Goal: Navigation & Orientation: Find specific page/section

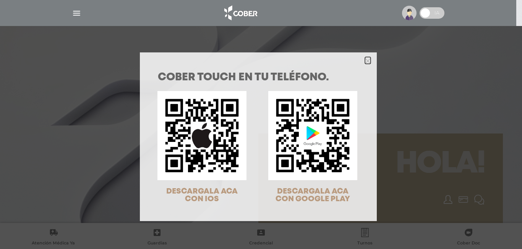
click at [365, 60] on icon "Close" at bounding box center [368, 61] width 6 height 6
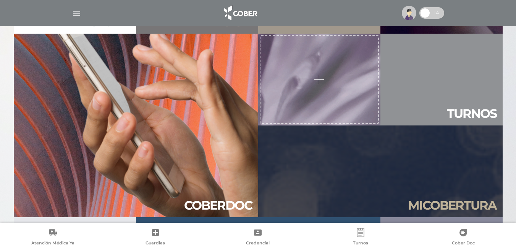
scroll to position [634, 0]
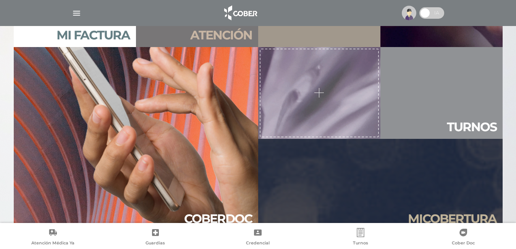
click at [315, 93] on div at bounding box center [319, 93] width 119 height 89
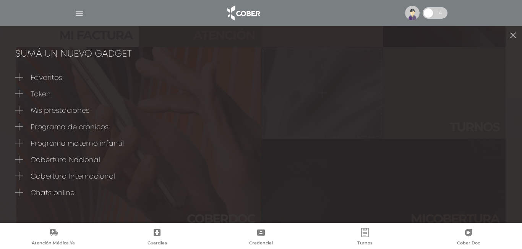
click at [504, 34] on link at bounding box center [513, 35] width 18 height 18
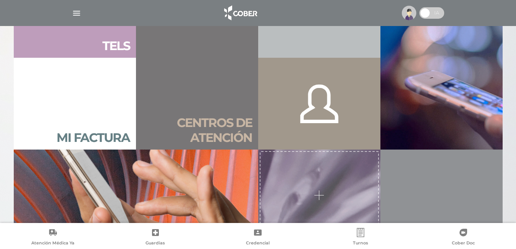
scroll to position [520, 0]
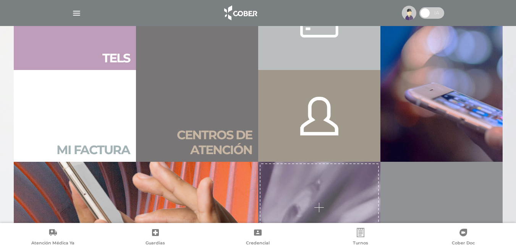
click at [95, 125] on link "Mi factura" at bounding box center [75, 116] width 122 height 92
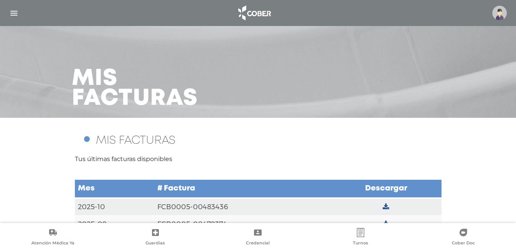
scroll to position [19, 0]
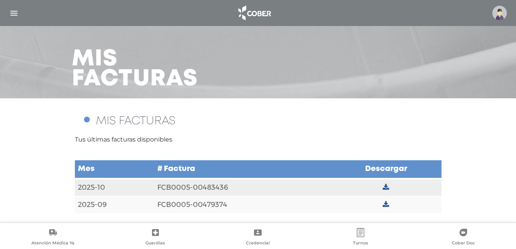
click at [386, 189] on icon at bounding box center [386, 187] width 6 height 7
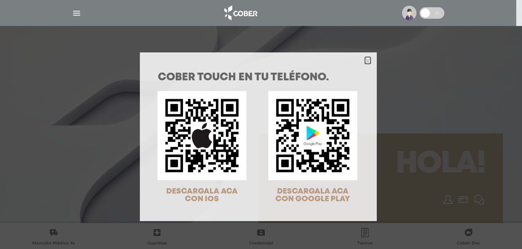
click at [365, 59] on icon "Close" at bounding box center [368, 61] width 6 height 6
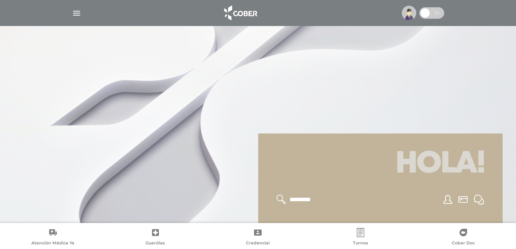
scroll to position [115, 0]
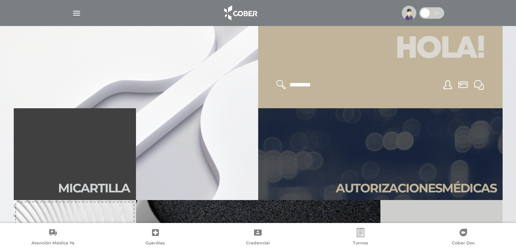
click at [280, 86] on icon at bounding box center [282, 85] width 10 height 10
click at [299, 83] on input "text" at bounding box center [320, 85] width 63 height 10
click at [447, 87] on icon at bounding box center [448, 84] width 9 height 9
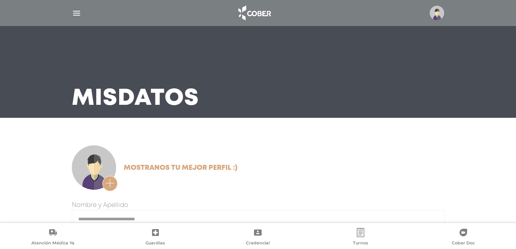
click at [76, 13] on img "button" at bounding box center [77, 13] width 10 height 10
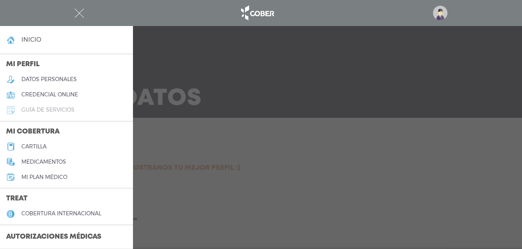
click at [61, 110] on h5 "guía de servicios" at bounding box center [47, 110] width 53 height 6
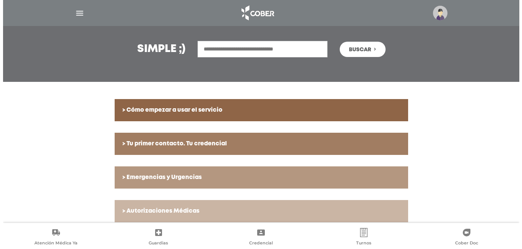
scroll to position [87, 0]
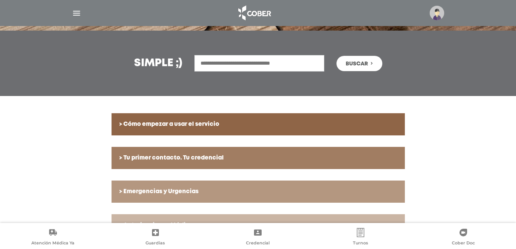
click at [76, 11] on img "button" at bounding box center [77, 13] width 10 height 10
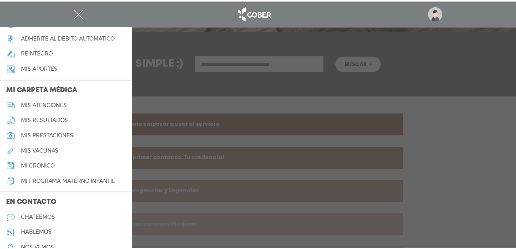
scroll to position [341, 0]
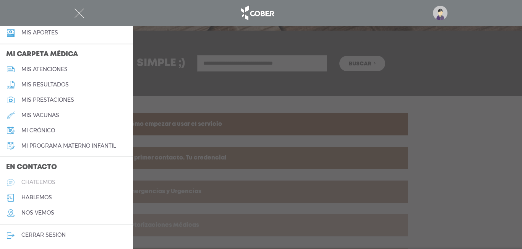
click at [36, 182] on h5 "chateemos" at bounding box center [38, 182] width 34 height 6
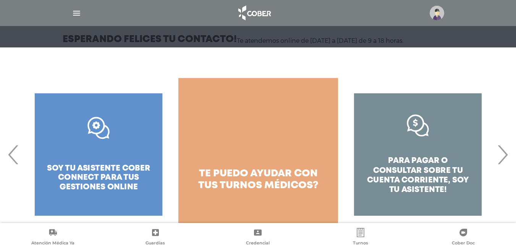
scroll to position [94, 0]
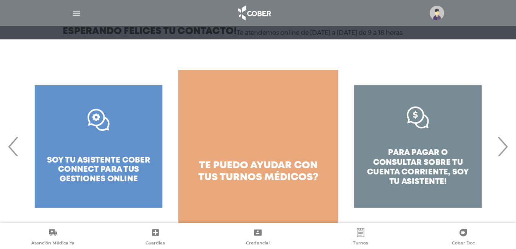
click at [501, 148] on span "›" at bounding box center [502, 146] width 15 height 41
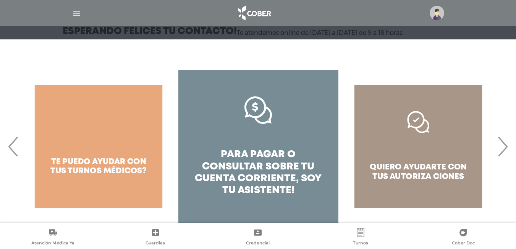
click at [501, 148] on span "›" at bounding box center [502, 146] width 15 height 41
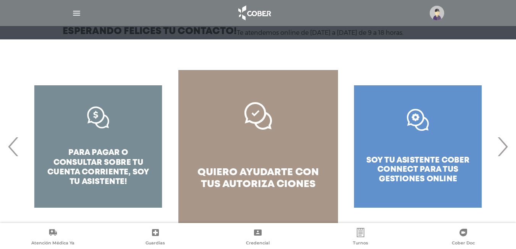
click at [501, 148] on span "›" at bounding box center [502, 146] width 15 height 41
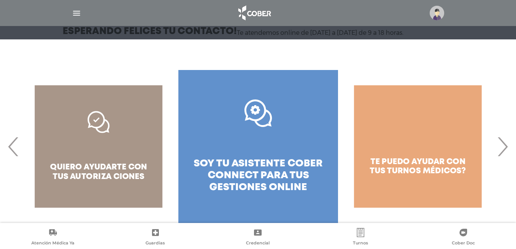
click at [501, 148] on span "›" at bounding box center [502, 146] width 15 height 41
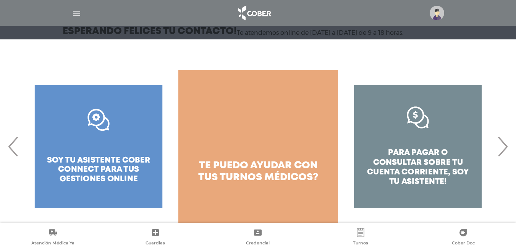
click at [405, 162] on div "para pagar o consultar sobre tu cuenta corriente, soy tu asistente!" at bounding box center [418, 146] width 160 height 153
click at [501, 150] on span "›" at bounding box center [502, 146] width 15 height 41
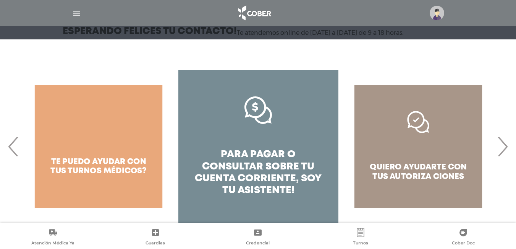
click at [270, 157] on span "pagar o consultar sobre tu cuenta corriente," at bounding box center [255, 166] width 120 height 33
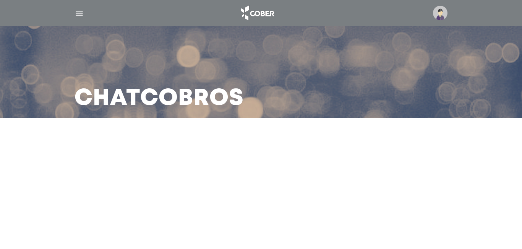
click at [226, 151] on div at bounding box center [261, 145] width 348 height 18
click at [174, 106] on h3 "Chat Cobros" at bounding box center [159, 99] width 169 height 20
drag, startPoint x: 264, startPoint y: 91, endPoint x: 276, endPoint y: 88, distance: 12.2
click at [265, 91] on div "Chat Cobros" at bounding box center [260, 72] width 391 height 92
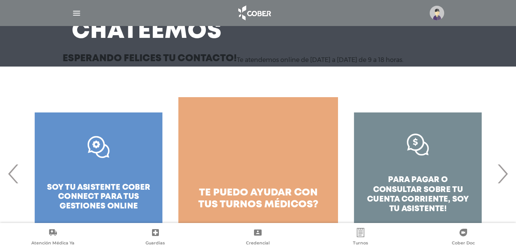
scroll to position [76, 0]
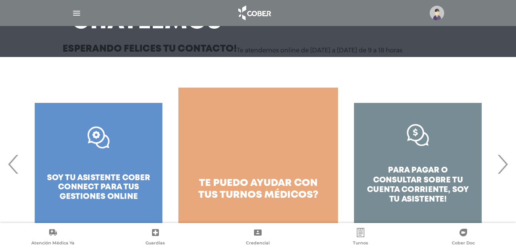
click at [72, 12] on img "button" at bounding box center [77, 13] width 10 height 10
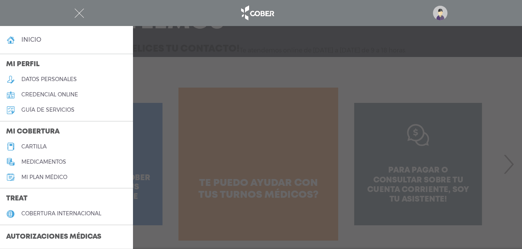
click at [38, 38] on h4 "inicio" at bounding box center [31, 39] width 20 height 7
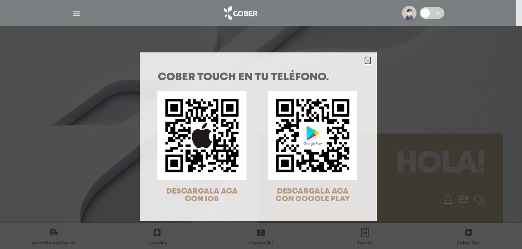
click at [365, 60] on polygon "Close" at bounding box center [368, 61] width 6 height 6
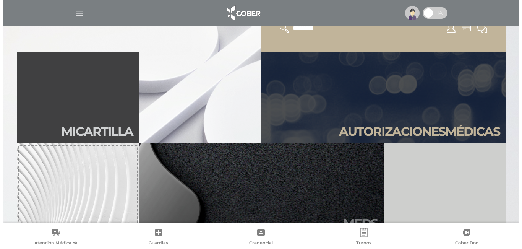
scroll to position [191, 0]
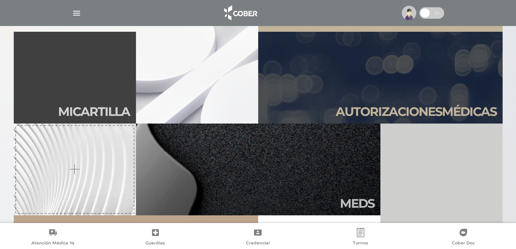
click at [72, 170] on div at bounding box center [74, 169] width 119 height 89
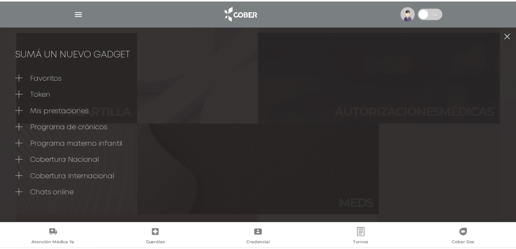
scroll to position [0, 0]
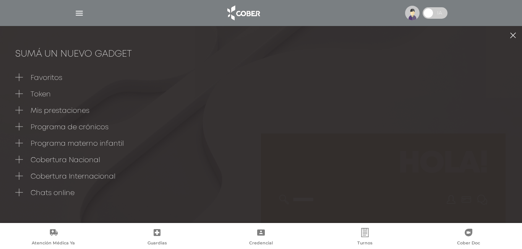
click at [504, 34] on link at bounding box center [513, 35] width 18 height 18
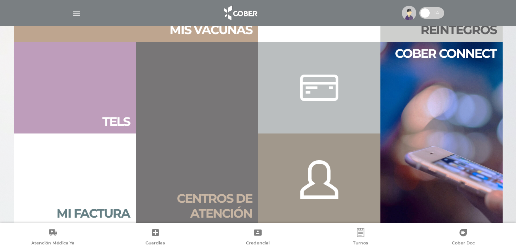
scroll to position [497, 0]
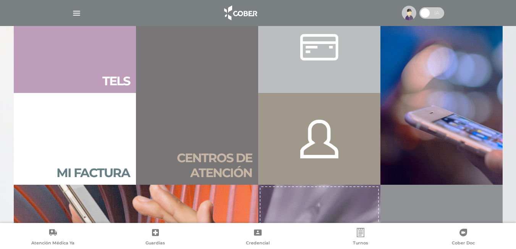
click at [323, 144] on div at bounding box center [319, 138] width 38 height 73
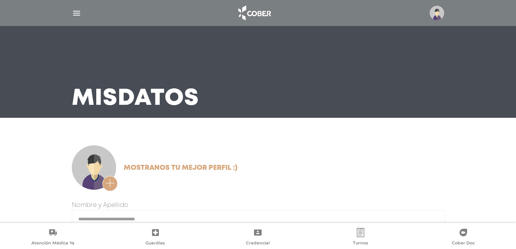
click at [77, 12] on img "button" at bounding box center [77, 13] width 10 height 10
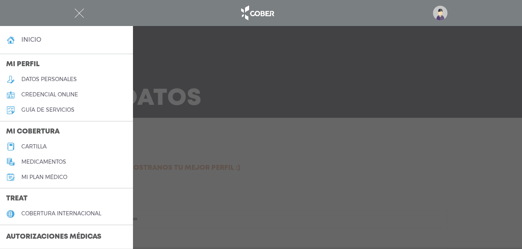
click at [41, 36] on h4 "inicio" at bounding box center [31, 39] width 20 height 7
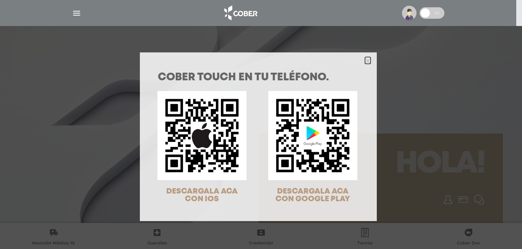
click at [365, 60] on icon "Close" at bounding box center [368, 61] width 6 height 6
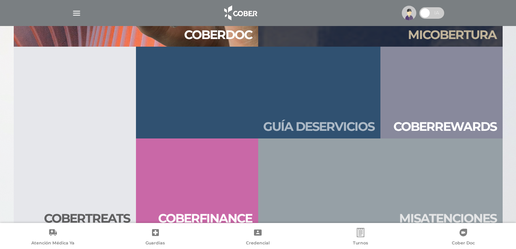
scroll to position [826, 0]
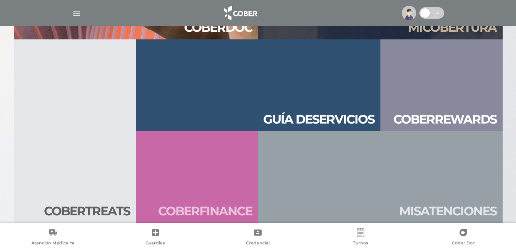
click at [211, 187] on link "Cober finan ce" at bounding box center [197, 177] width 122 height 92
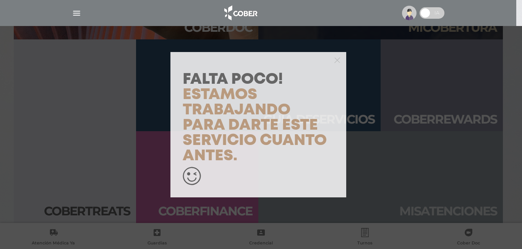
click at [98, 154] on div "Falta Poco! Estamos trabajando para darte este servicio cuanto antes." at bounding box center [261, 124] width 522 height 249
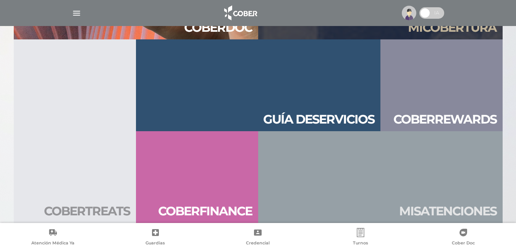
click at [104, 177] on link "Cober treats" at bounding box center [75, 130] width 122 height 183
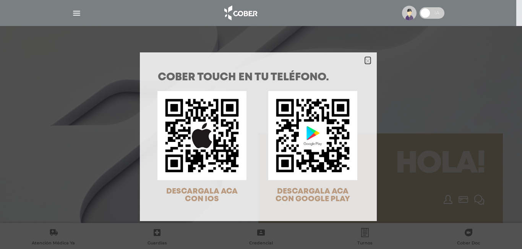
click at [365, 59] on icon "Close" at bounding box center [368, 61] width 6 height 6
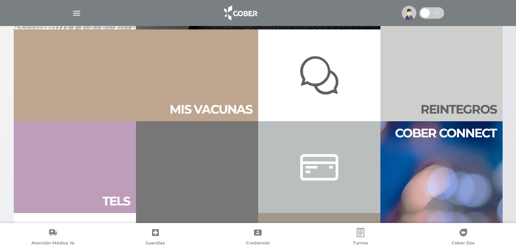
scroll to position [290, 0]
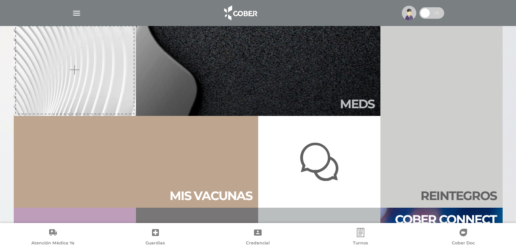
click at [323, 151] on div at bounding box center [319, 161] width 38 height 73
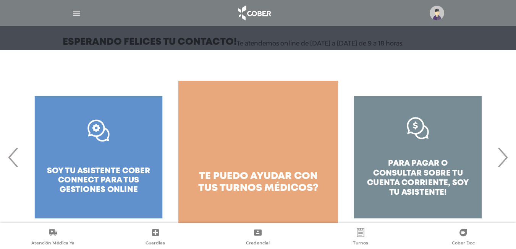
scroll to position [94, 0]
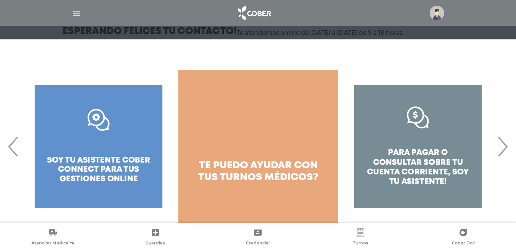
click at [498, 152] on div "para pagar o consultar sobre tu cuenta corriente, soy tu asistente!" at bounding box center [418, 146] width 160 height 153
click at [501, 142] on span "›" at bounding box center [502, 146] width 15 height 41
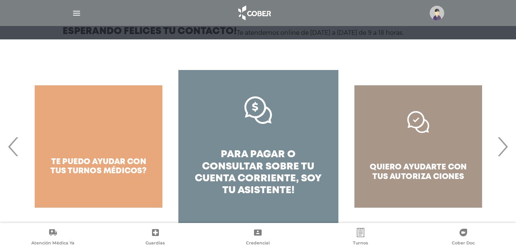
click at [501, 142] on span "›" at bounding box center [502, 146] width 15 height 41
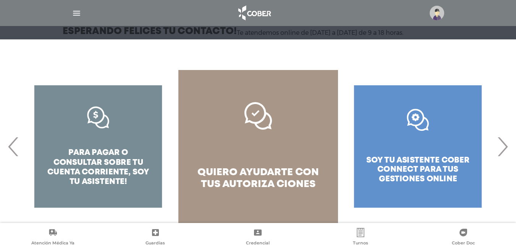
click at [501, 142] on span "›" at bounding box center [502, 146] width 15 height 41
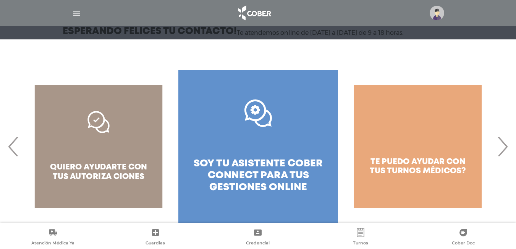
click at [501, 142] on span "›" at bounding box center [502, 146] width 15 height 41
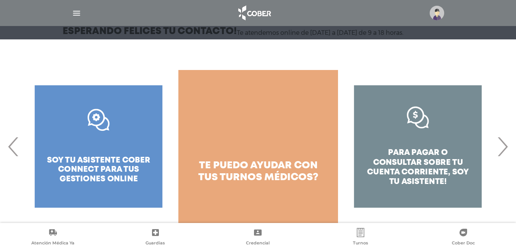
click at [257, 237] on icon at bounding box center [257, 232] width 9 height 9
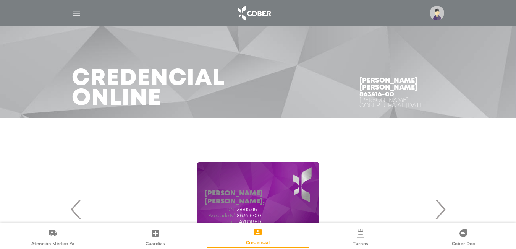
click at [76, 14] on img "button" at bounding box center [77, 13] width 10 height 10
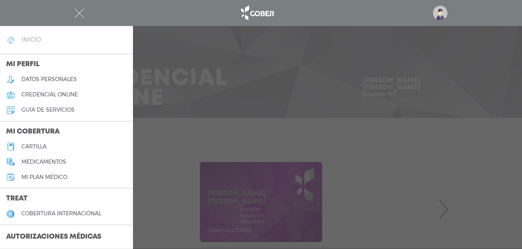
click at [40, 40] on h4 "inicio" at bounding box center [31, 39] width 20 height 7
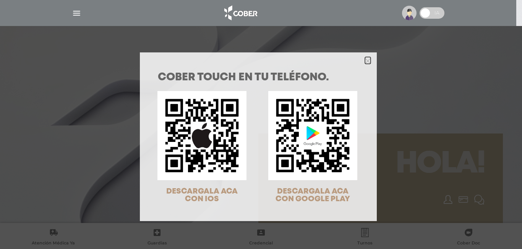
click at [365, 58] on icon "Close" at bounding box center [368, 61] width 6 height 6
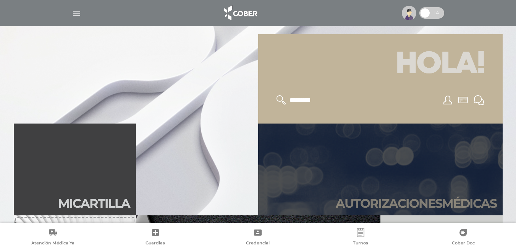
scroll to position [115, 0]
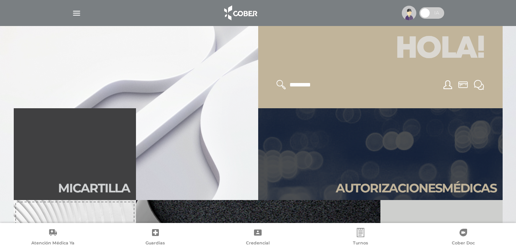
click at [298, 85] on input "text" at bounding box center [320, 85] width 63 height 10
type input "******"
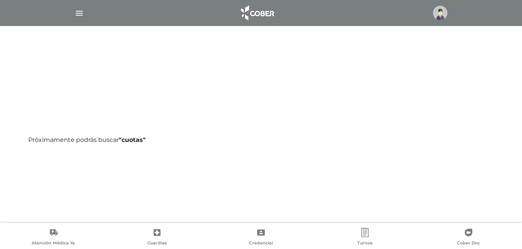
click at [80, 14] on img "button" at bounding box center [80, 13] width 10 height 10
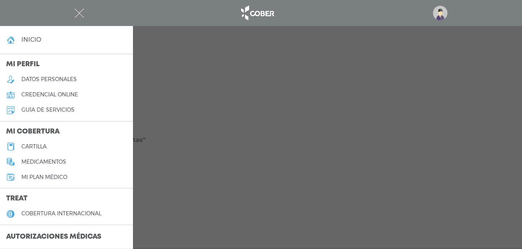
click at [57, 109] on h5 "guía de servicios" at bounding box center [47, 110] width 53 height 6
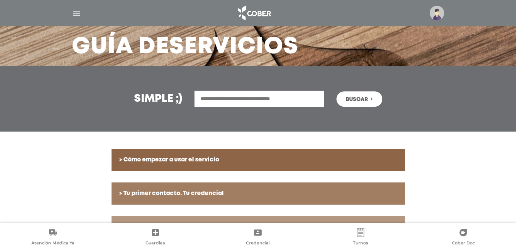
scroll to position [38, 0]
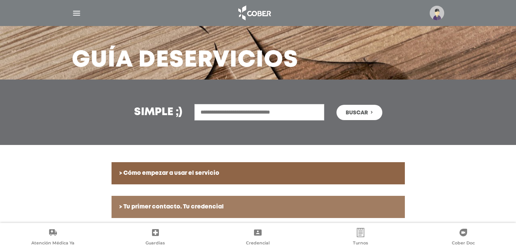
click at [276, 111] on input "text" at bounding box center [260, 112] width 130 height 16
type input "******"
click at [355, 115] on span "Buscar" at bounding box center [357, 112] width 22 height 5
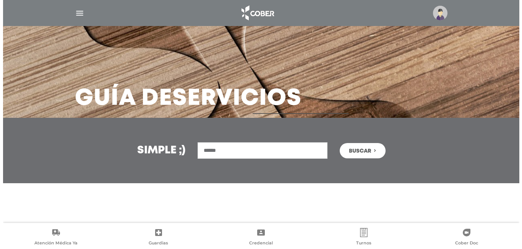
scroll to position [0, 0]
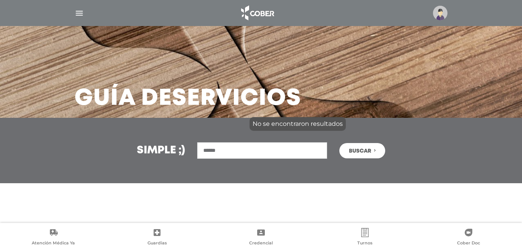
click at [77, 13] on img "button" at bounding box center [80, 13] width 10 height 10
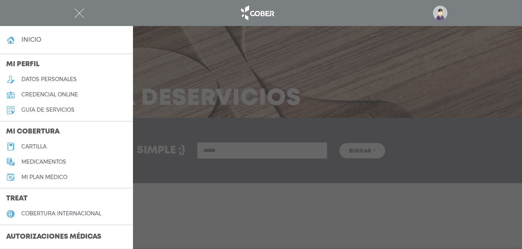
scroll to position [38, 0]
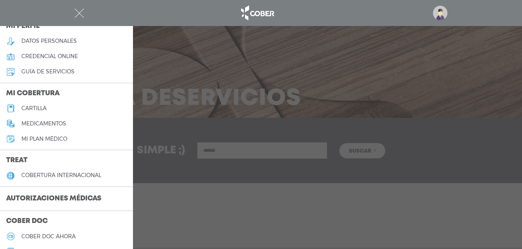
click at [57, 141] on h5 "Mi plan médico" at bounding box center [44, 139] width 46 height 6
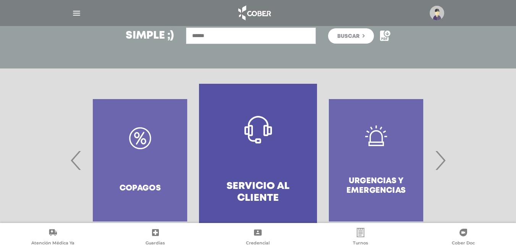
scroll to position [144, 0]
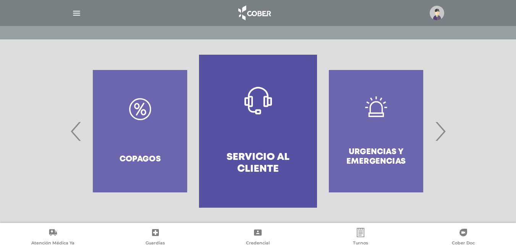
click at [439, 131] on span "›" at bounding box center [440, 130] width 15 height 41
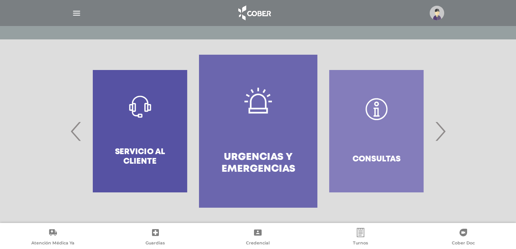
click at [439, 131] on span "›" at bounding box center [440, 130] width 15 height 41
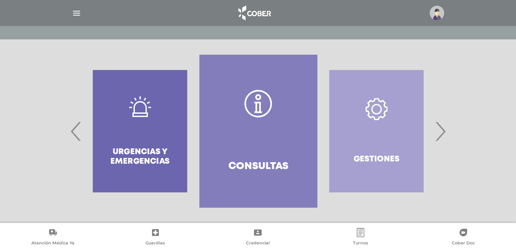
click at [439, 131] on span "›" at bounding box center [440, 130] width 15 height 41
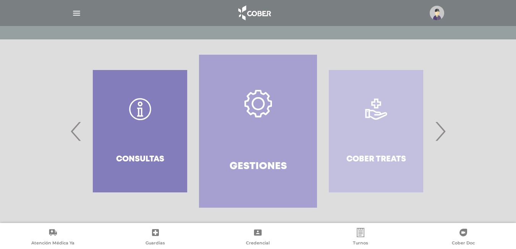
click at [438, 132] on span "›" at bounding box center [440, 130] width 15 height 41
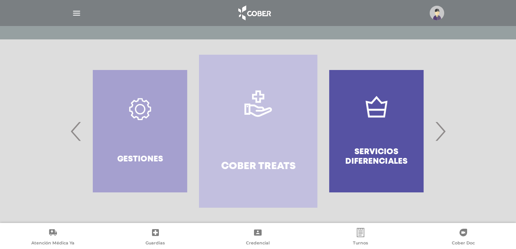
click at [438, 132] on span "›" at bounding box center [440, 130] width 15 height 41
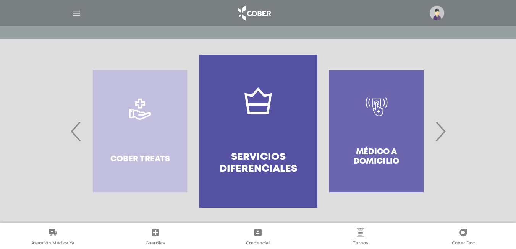
click at [438, 132] on span "›" at bounding box center [440, 130] width 15 height 41
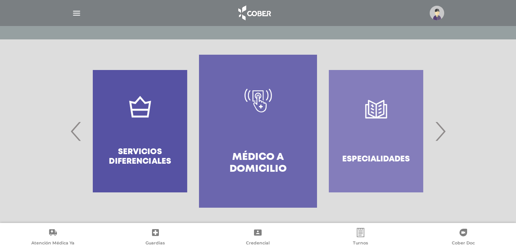
click at [438, 131] on span "›" at bounding box center [440, 130] width 15 height 41
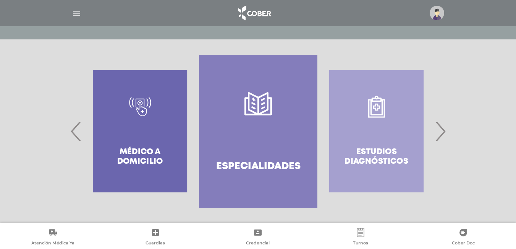
click at [438, 131] on span "›" at bounding box center [440, 130] width 15 height 41
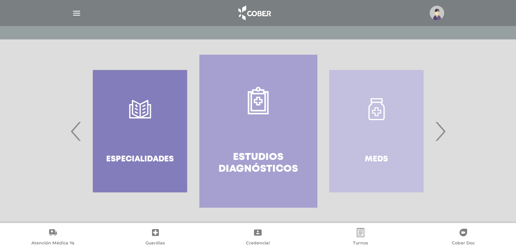
click at [438, 131] on span "›" at bounding box center [440, 130] width 15 height 41
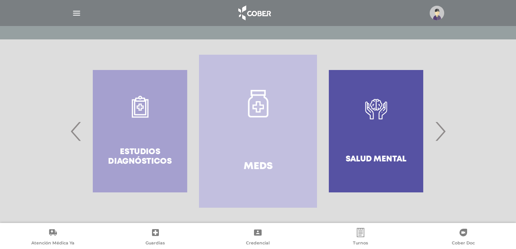
click at [438, 131] on span "›" at bounding box center [440, 130] width 15 height 41
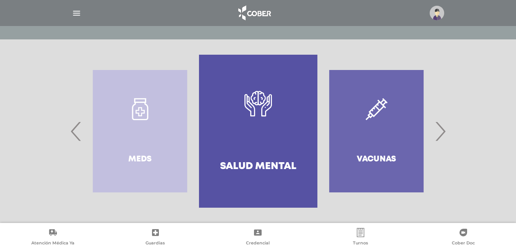
click at [438, 131] on span "›" at bounding box center [440, 130] width 15 height 41
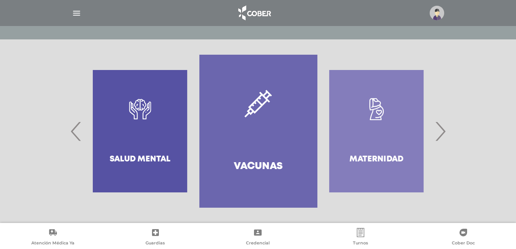
click at [438, 131] on span "›" at bounding box center [440, 130] width 15 height 41
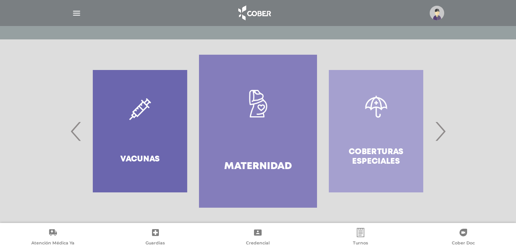
click at [438, 131] on span "›" at bounding box center [440, 130] width 15 height 41
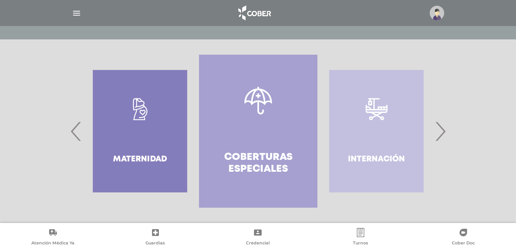
click at [438, 131] on span "›" at bounding box center [440, 130] width 15 height 41
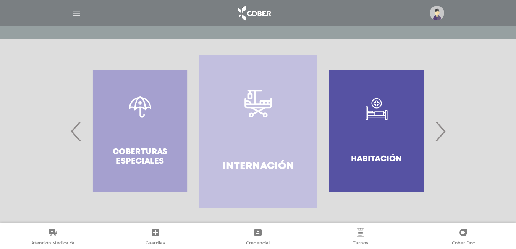
click at [438, 131] on span "›" at bounding box center [440, 130] width 15 height 41
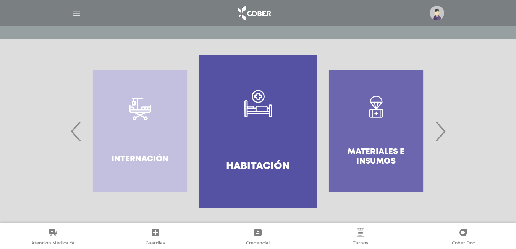
click at [438, 131] on span "›" at bounding box center [440, 130] width 15 height 41
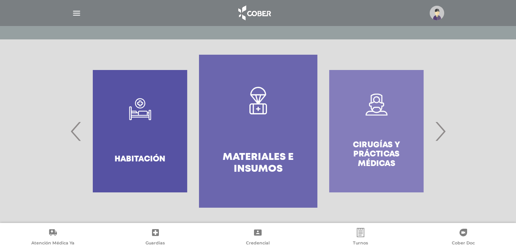
click at [438, 131] on span "›" at bounding box center [440, 130] width 15 height 41
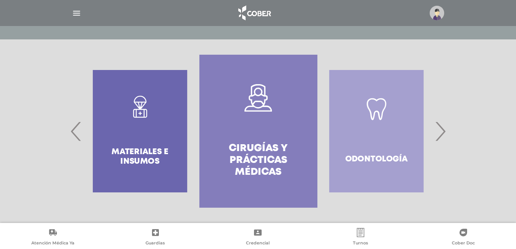
click at [438, 131] on span "›" at bounding box center [440, 130] width 15 height 41
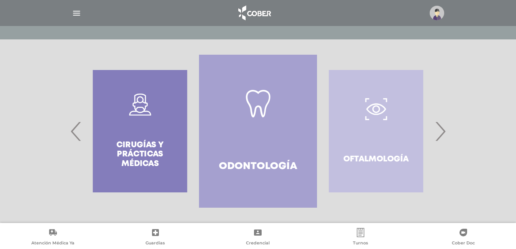
click at [438, 131] on span "›" at bounding box center [440, 130] width 15 height 41
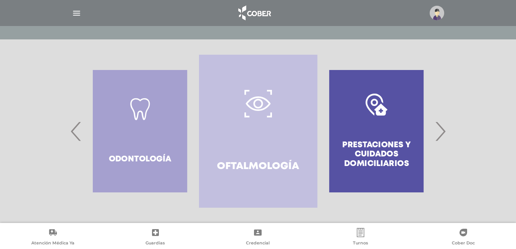
click at [438, 131] on span "›" at bounding box center [440, 130] width 15 height 41
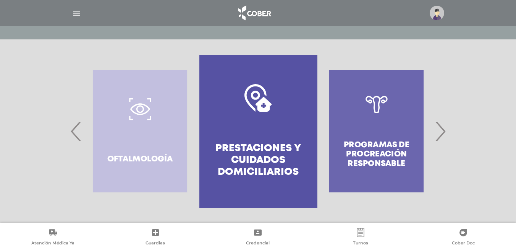
click at [438, 131] on span "›" at bounding box center [440, 130] width 15 height 41
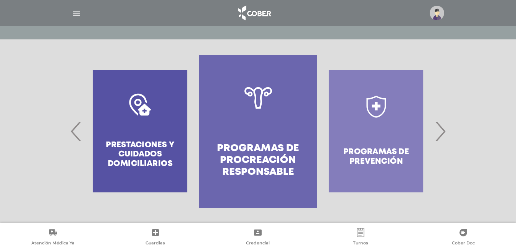
click at [438, 131] on span "›" at bounding box center [440, 130] width 15 height 41
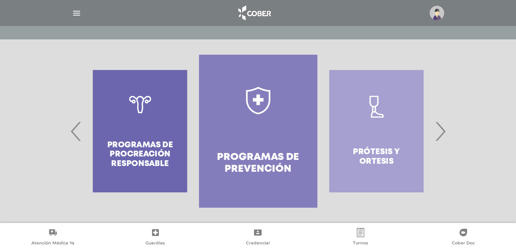
click at [438, 131] on span "›" at bounding box center [440, 130] width 15 height 41
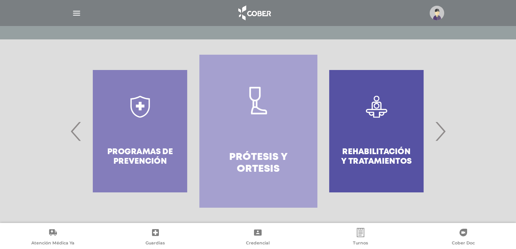
click at [438, 130] on span "›" at bounding box center [440, 130] width 15 height 41
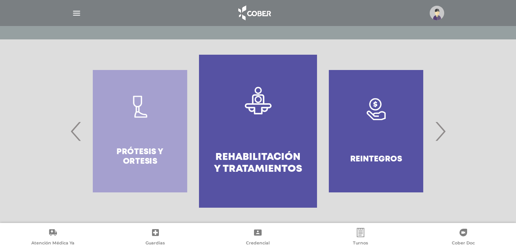
click at [438, 130] on span "›" at bounding box center [440, 130] width 15 height 41
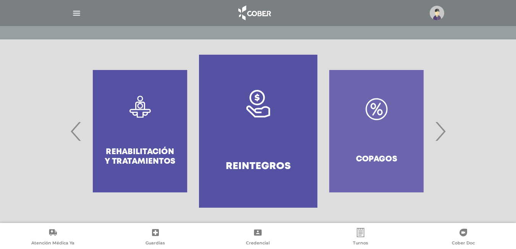
click at [438, 130] on span "›" at bounding box center [440, 130] width 15 height 41
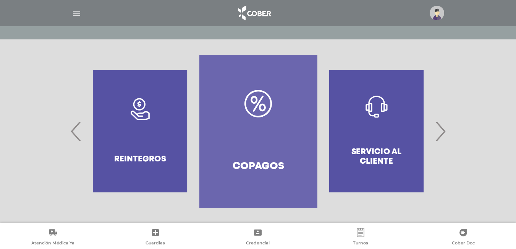
click at [438, 130] on span "›" at bounding box center [440, 130] width 15 height 41
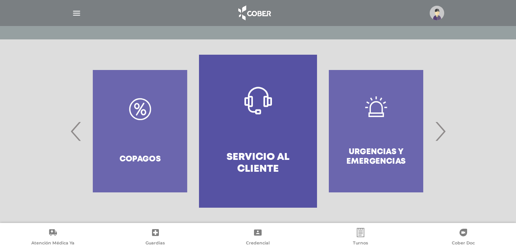
click at [438, 130] on span "›" at bounding box center [440, 130] width 15 height 41
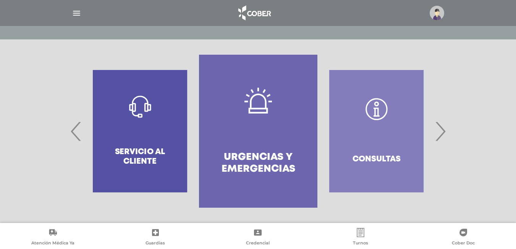
click at [438, 130] on span "›" at bounding box center [440, 130] width 15 height 41
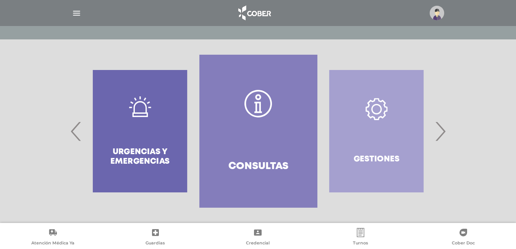
click at [438, 130] on span "›" at bounding box center [440, 130] width 15 height 41
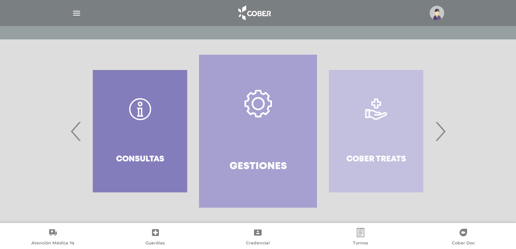
click at [248, 144] on link "Gestiones" at bounding box center [258, 131] width 118 height 153
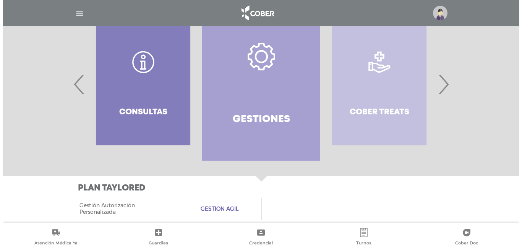
scroll to position [203, 0]
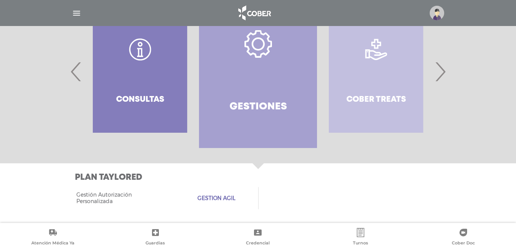
click at [234, 197] on span "Gestion Agil" at bounding box center [217, 198] width 38 height 6
click at [76, 13] on img "button" at bounding box center [77, 13] width 10 height 10
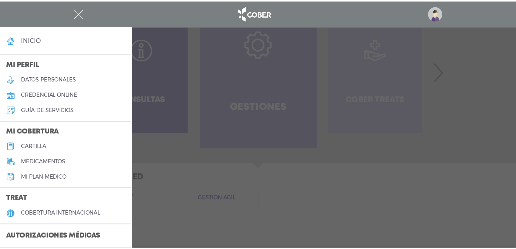
scroll to position [38, 0]
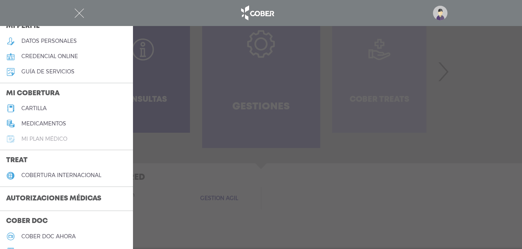
click at [44, 138] on h5 "Mi plan médico" at bounding box center [44, 139] width 46 height 6
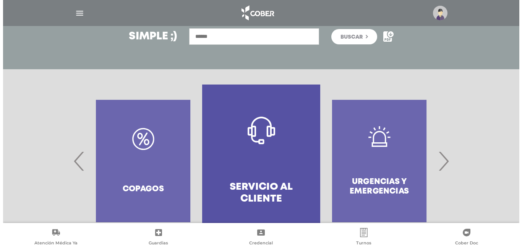
scroll to position [144, 0]
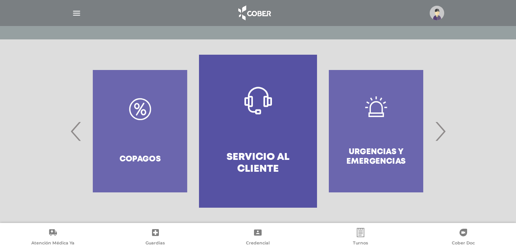
drag, startPoint x: 80, startPoint y: 13, endPoint x: 76, endPoint y: 16, distance: 4.4
click at [78, 14] on img "button" at bounding box center [77, 13] width 10 height 10
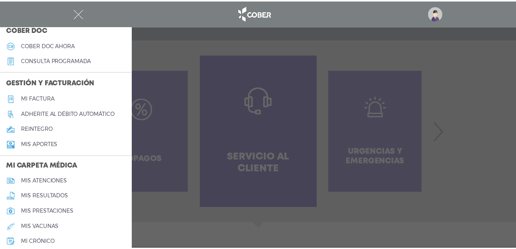
scroll to position [268, 0]
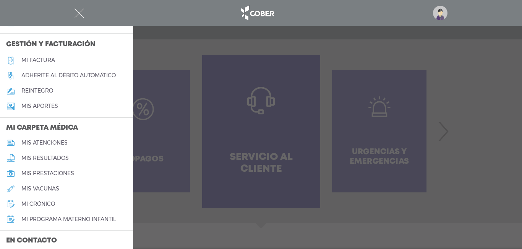
click at [51, 174] on h5 "mis prestaciones" at bounding box center [47, 173] width 53 height 6
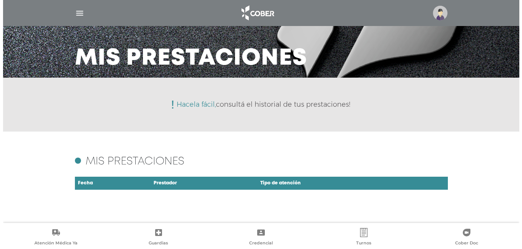
scroll to position [41, 0]
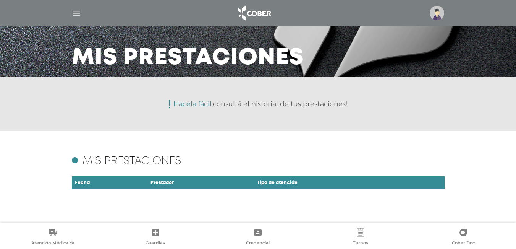
click at [76, 12] on img "button" at bounding box center [77, 13] width 10 height 10
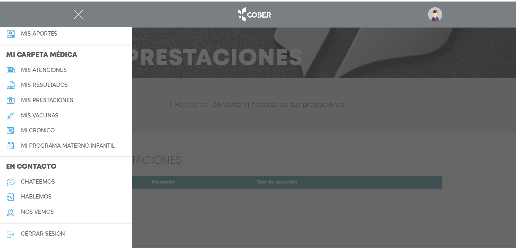
scroll to position [303, 0]
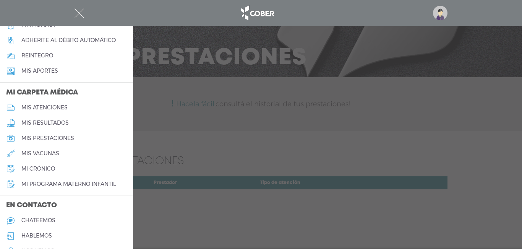
click at [53, 69] on h5 "Mis aportes" at bounding box center [39, 71] width 37 height 6
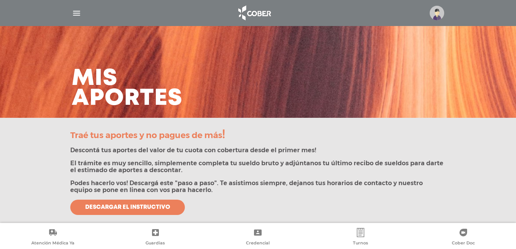
click at [77, 13] on img "button" at bounding box center [77, 13] width 10 height 10
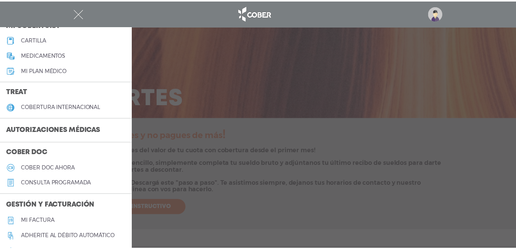
scroll to position [153, 0]
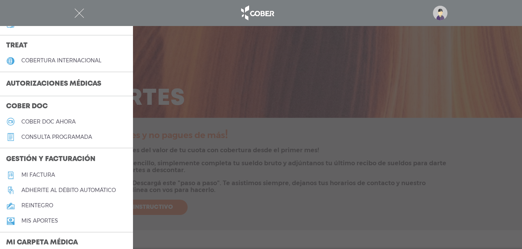
click at [36, 172] on h5 "Mi factura" at bounding box center [38, 175] width 34 height 6
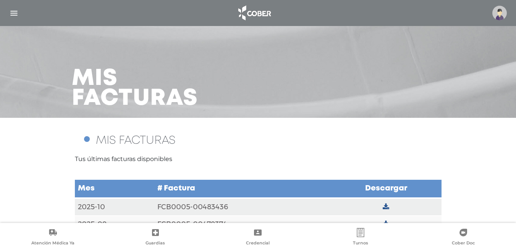
scroll to position [19, 0]
